Goal: Task Accomplishment & Management: Use online tool/utility

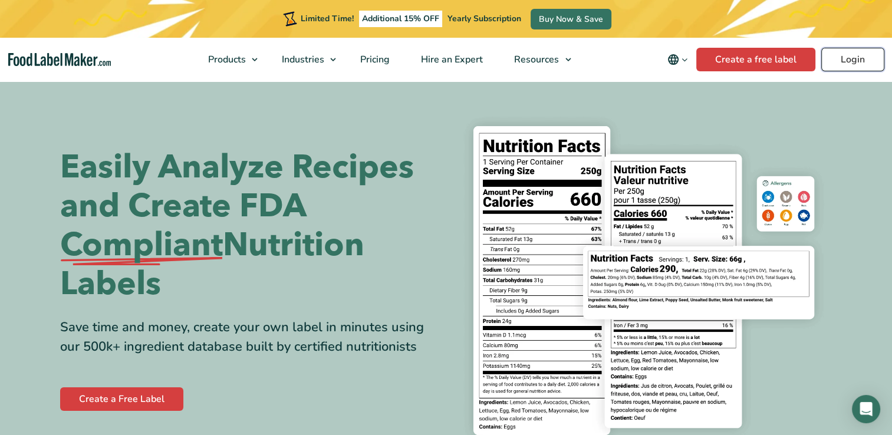
click at [848, 59] on link "Login" at bounding box center [852, 60] width 63 height 24
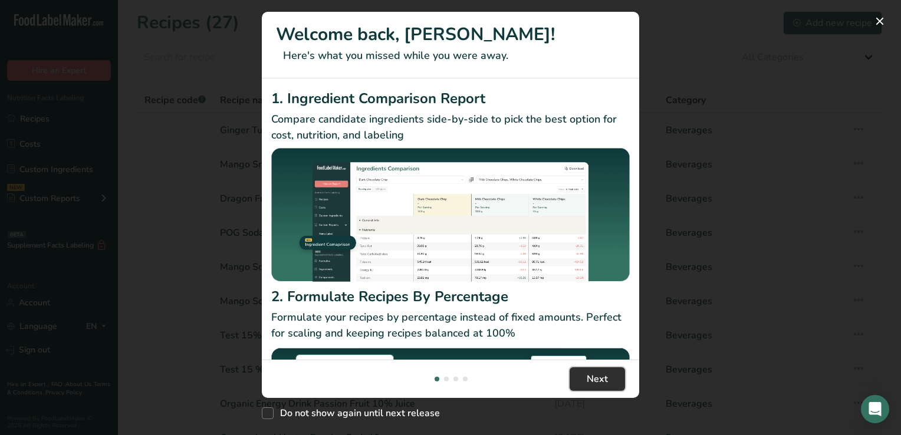
click at [601, 379] on span "Next" at bounding box center [597, 379] width 21 height 14
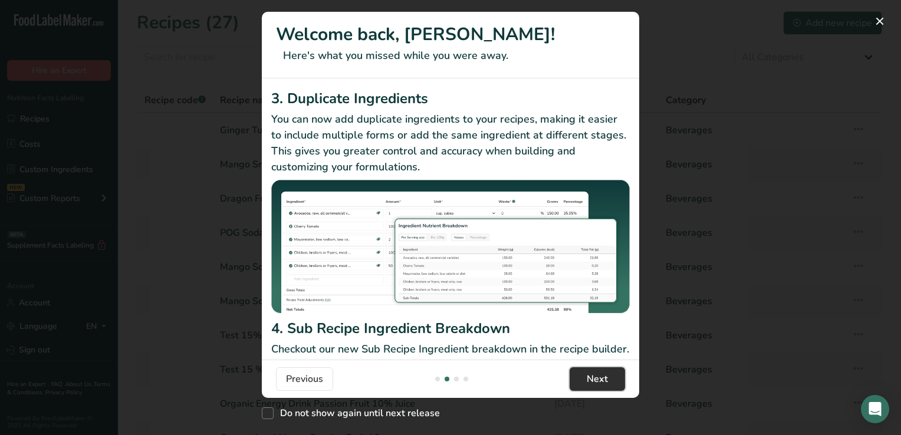
click at [601, 379] on span "Next" at bounding box center [597, 379] width 21 height 14
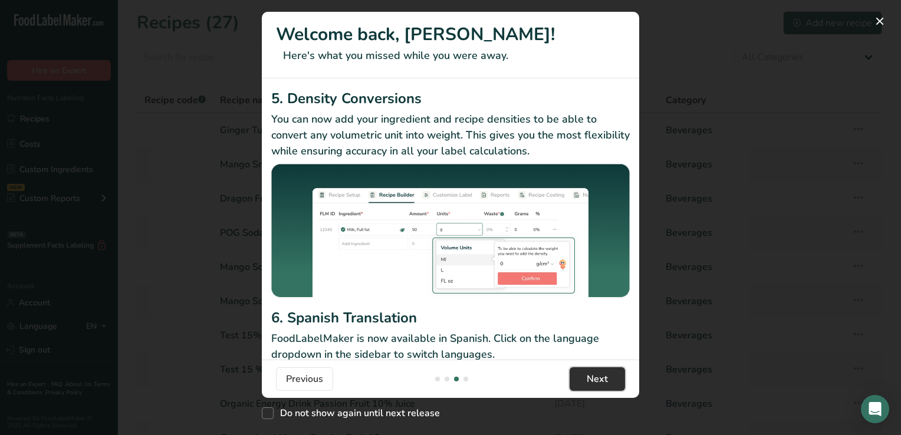
click at [601, 379] on span "Next" at bounding box center [597, 379] width 21 height 14
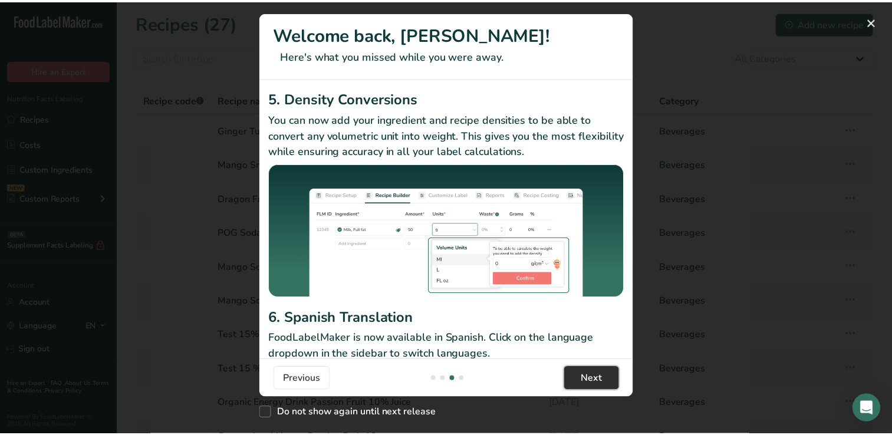
scroll to position [0, 1132]
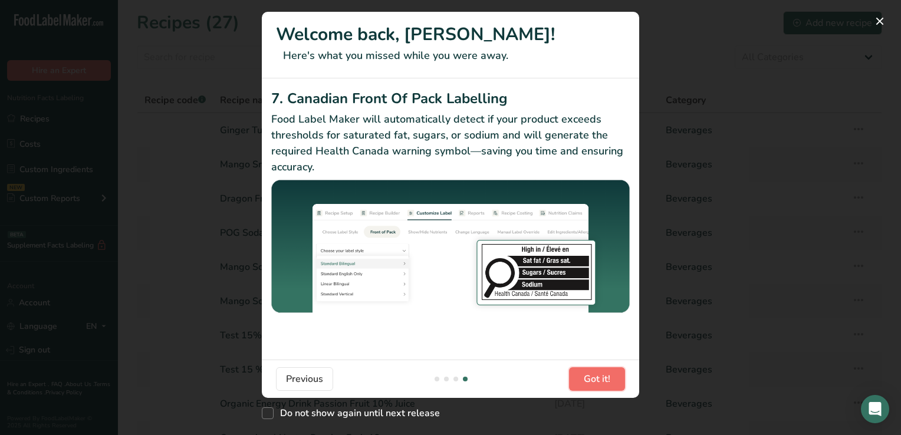
click at [601, 379] on span "Got it!" at bounding box center [597, 379] width 27 height 14
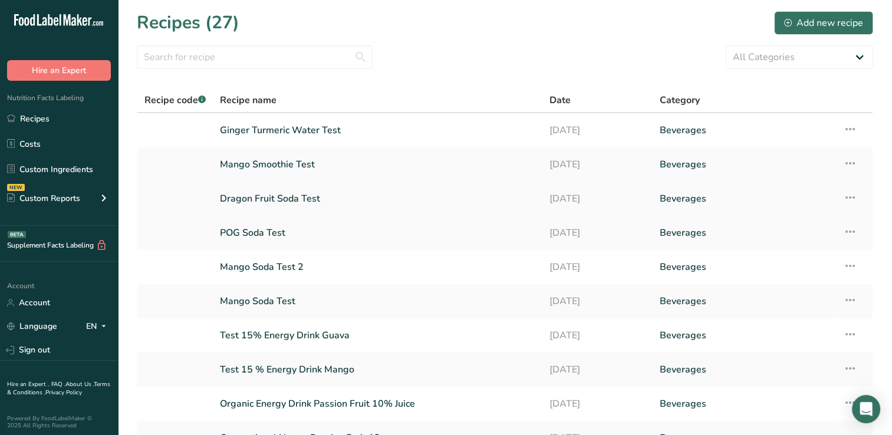
click at [291, 196] on link "Dragon Fruit Soda Test" at bounding box center [377, 198] width 315 height 25
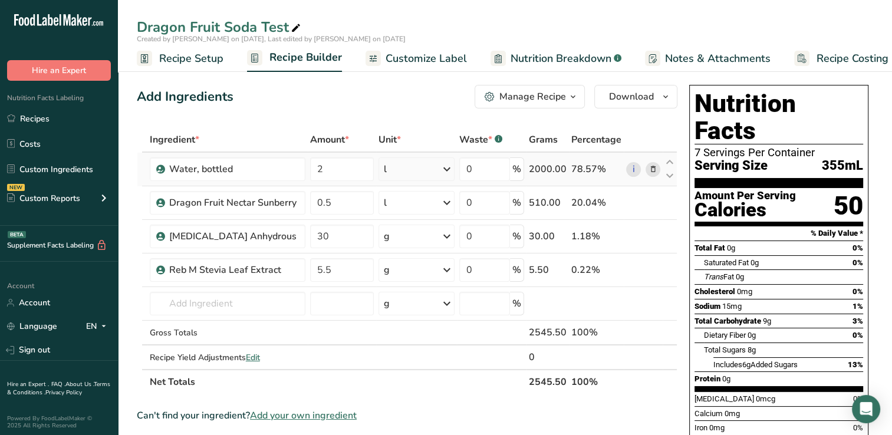
click at [448, 166] on icon at bounding box center [447, 169] width 14 height 21
click at [420, 348] on div "See more" at bounding box center [435, 349] width 99 height 12
drag, startPoint x: 428, startPoint y: 382, endPoint x: 401, endPoint y: 427, distance: 52.9
click at [401, 427] on div "Weight Units g kg mg See more Volume Units l Volume units require a density con…" at bounding box center [435, 314] width 113 height 262
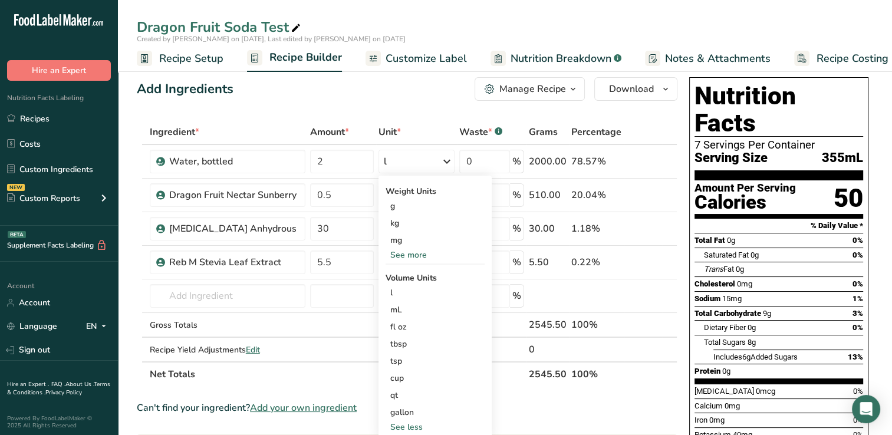
drag, startPoint x: 401, startPoint y: 427, endPoint x: 569, endPoint y: 397, distance: 170.7
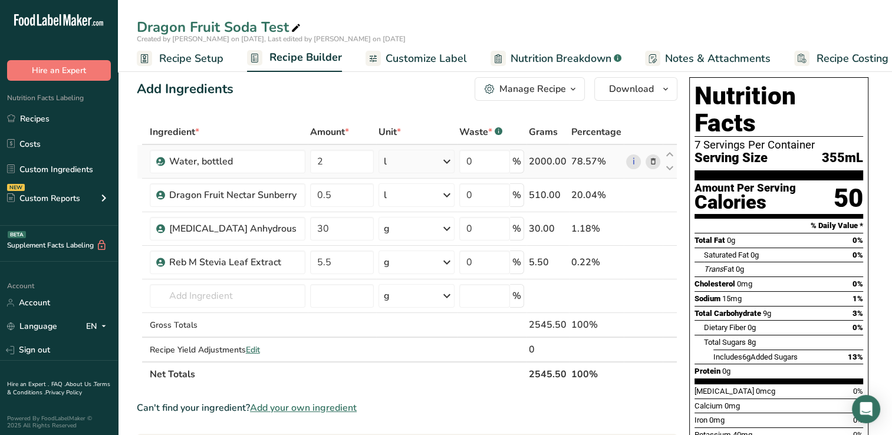
click at [388, 160] on div "l" at bounding box center [417, 162] width 77 height 24
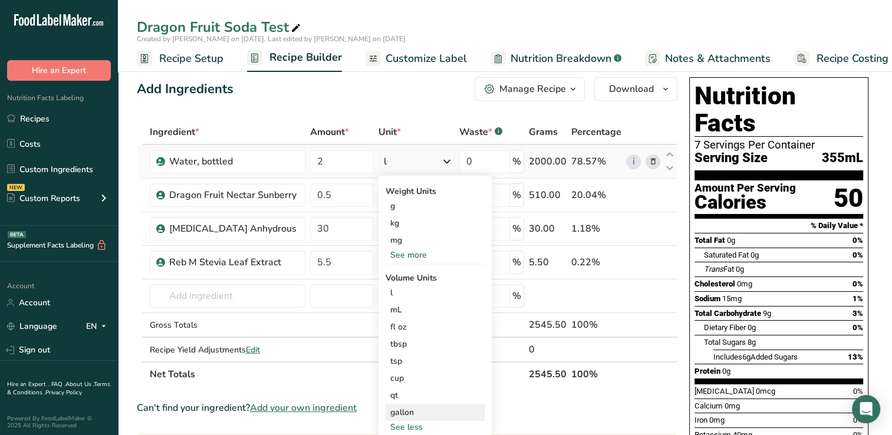
click at [410, 410] on div "gallon" at bounding box center [435, 412] width 90 height 12
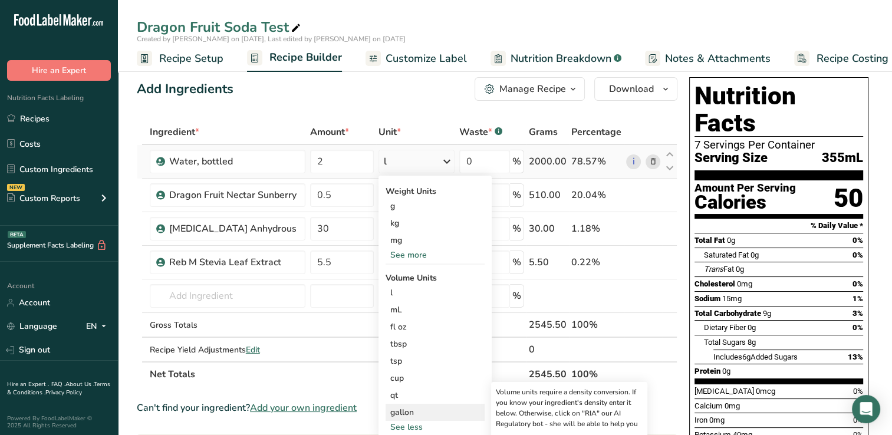
click at [410, 410] on div "gallon" at bounding box center [435, 412] width 90 height 12
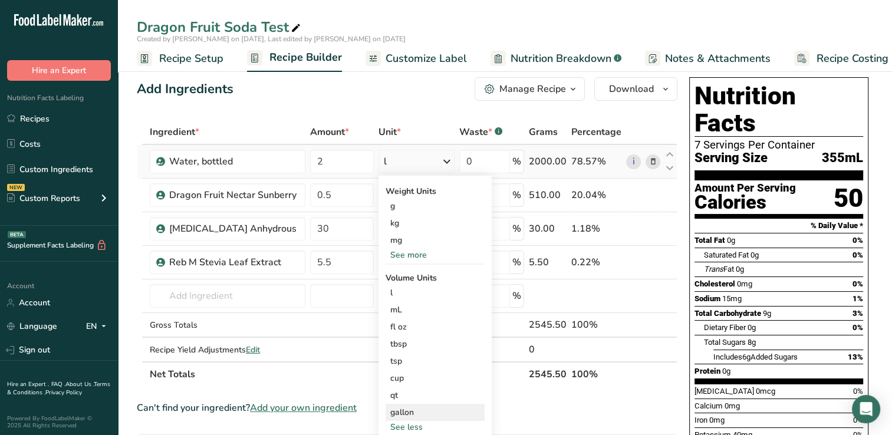
click at [413, 410] on div "gallon" at bounding box center [435, 412] width 90 height 12
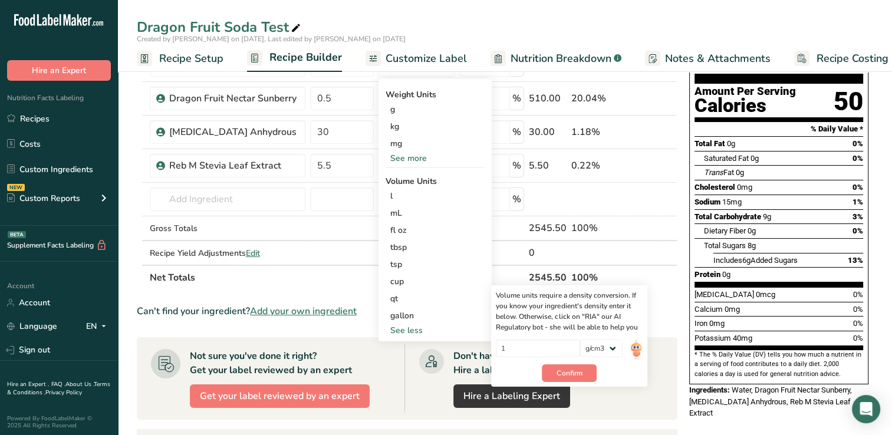
scroll to position [118, 0]
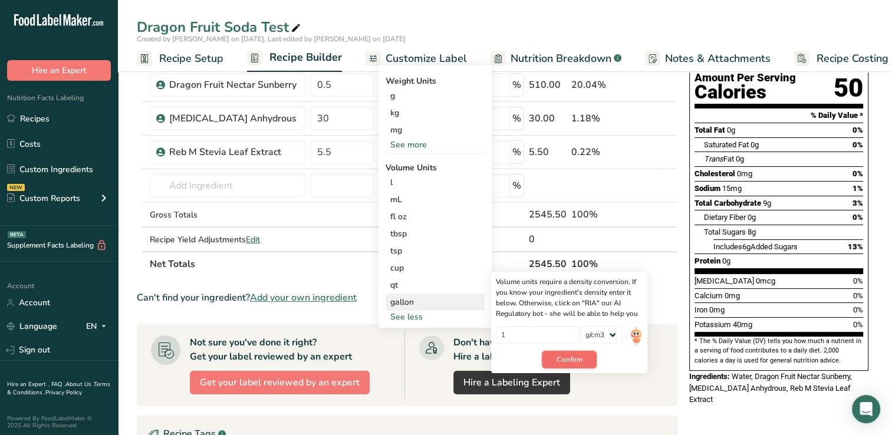
click at [561, 355] on span "Confirm" at bounding box center [569, 359] width 25 height 11
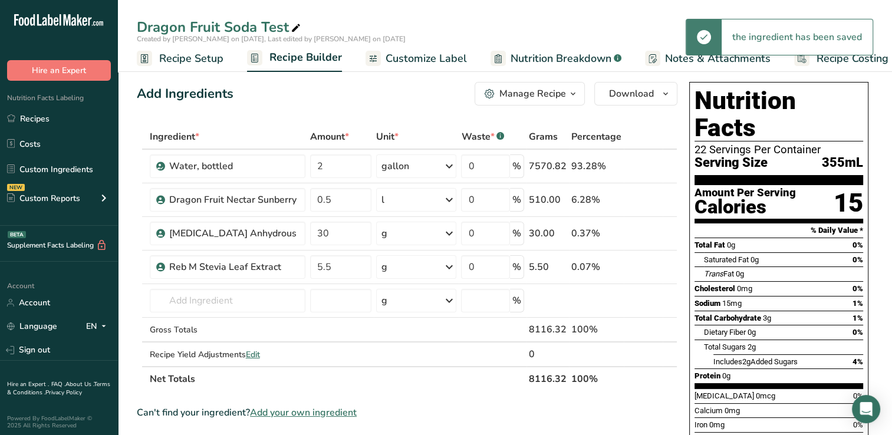
scroll to position [0, 0]
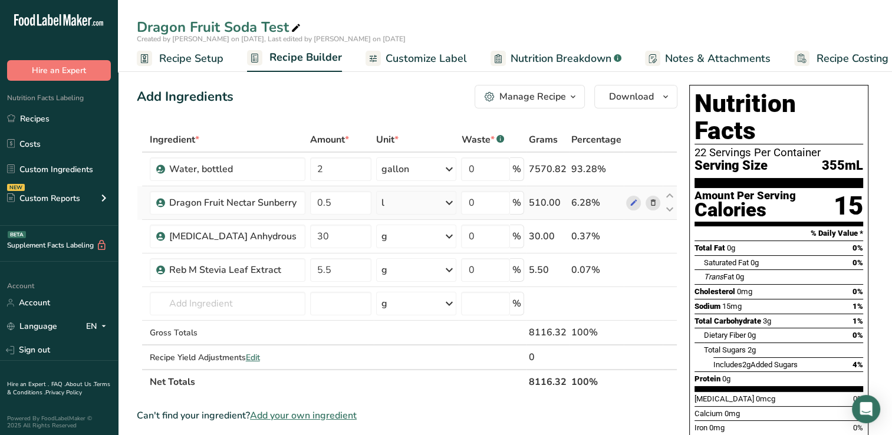
click at [382, 199] on div "l" at bounding box center [382, 203] width 3 height 14
click at [406, 383] on div "See more" at bounding box center [432, 383] width 99 height 12
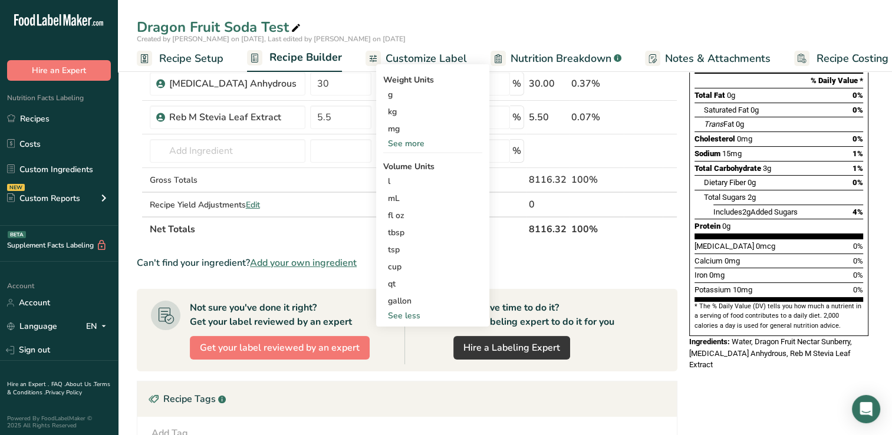
scroll to position [156, 0]
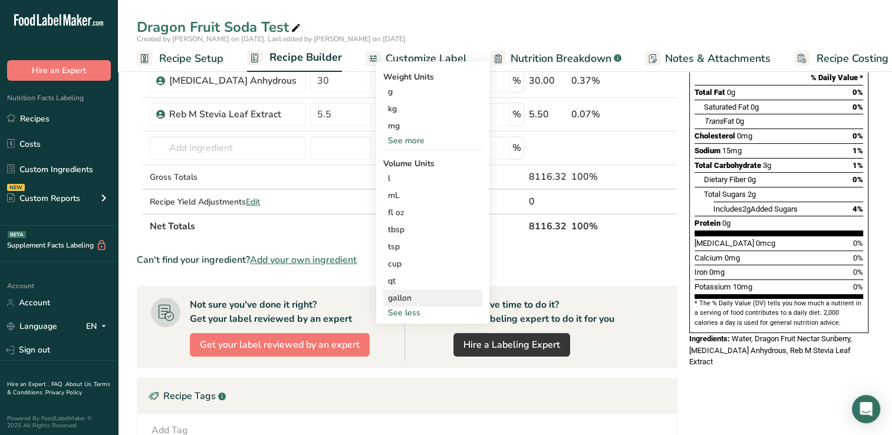
click at [402, 296] on div "gallon" at bounding box center [433, 298] width 90 height 12
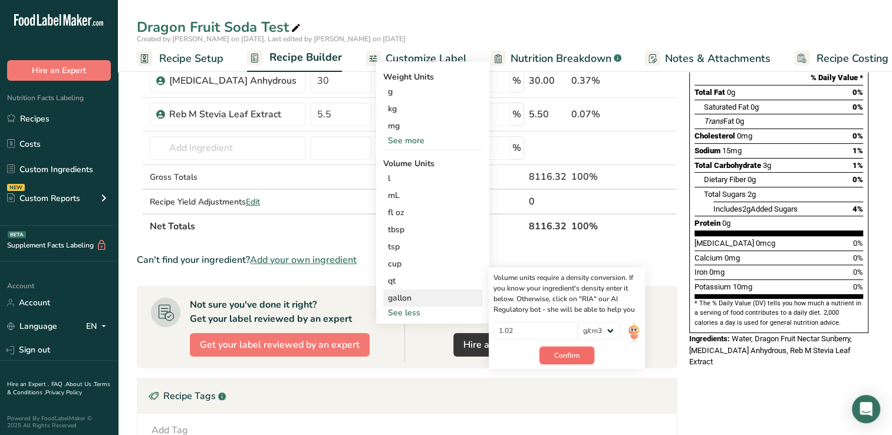
click at [554, 353] on button "Confirm" at bounding box center [567, 356] width 55 height 18
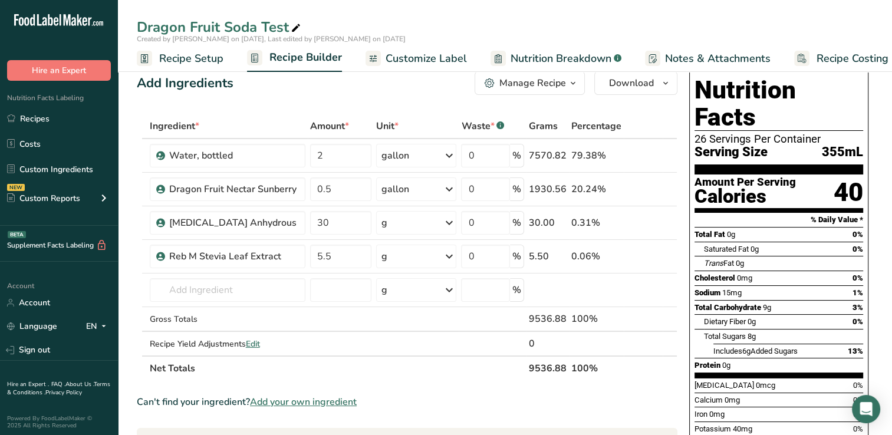
scroll to position [0, 0]
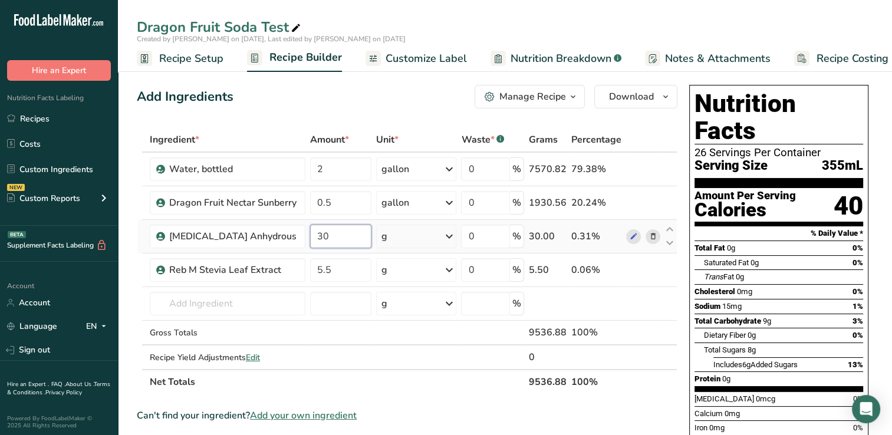
click at [333, 236] on input "30" at bounding box center [340, 237] width 61 height 24
type input "36"
click at [356, 270] on div "Ingredient * Amount * Unit * Waste * .a-a{fill:#347362;}.b-a{fill:#fff;} Grams …" at bounding box center [407, 260] width 541 height 267
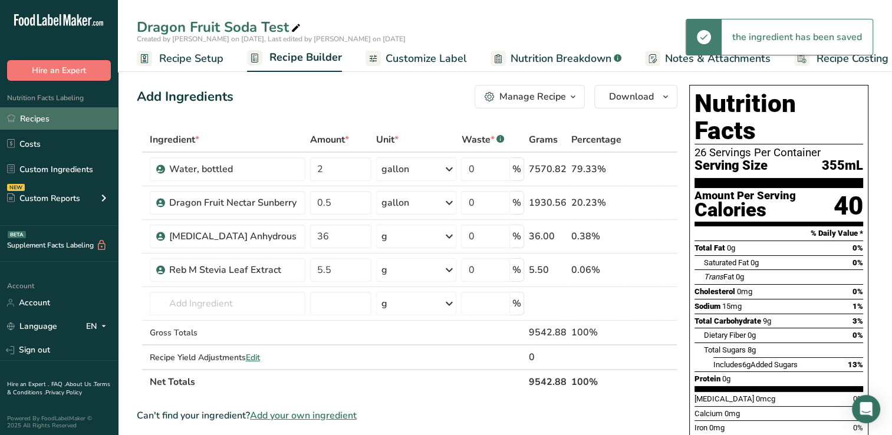
click at [31, 119] on link "Recipes" at bounding box center [59, 118] width 118 height 22
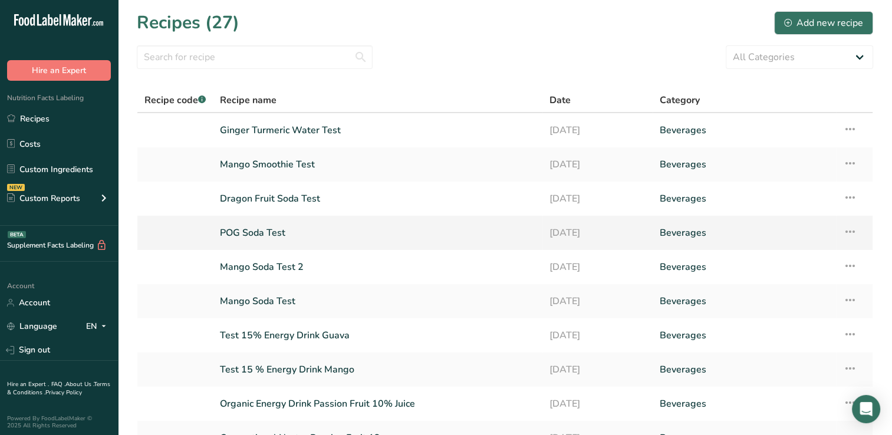
click at [267, 232] on link "POG Soda Test" at bounding box center [377, 233] width 315 height 25
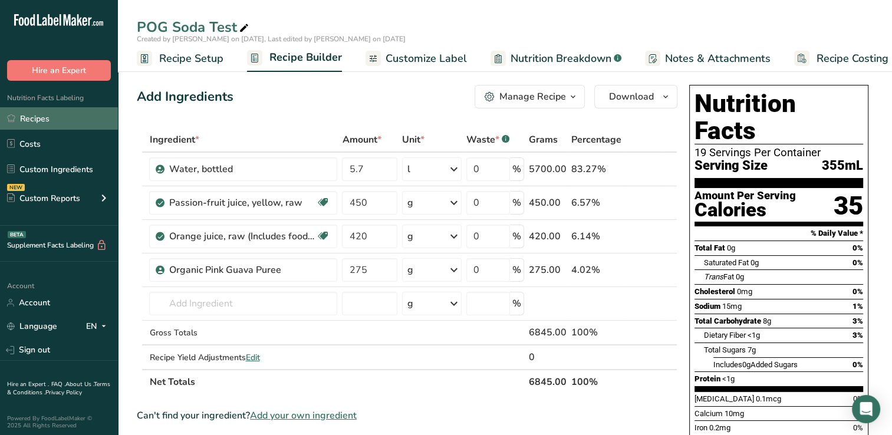
click at [39, 120] on link "Recipes" at bounding box center [59, 118] width 118 height 22
